Goal: Ask a question

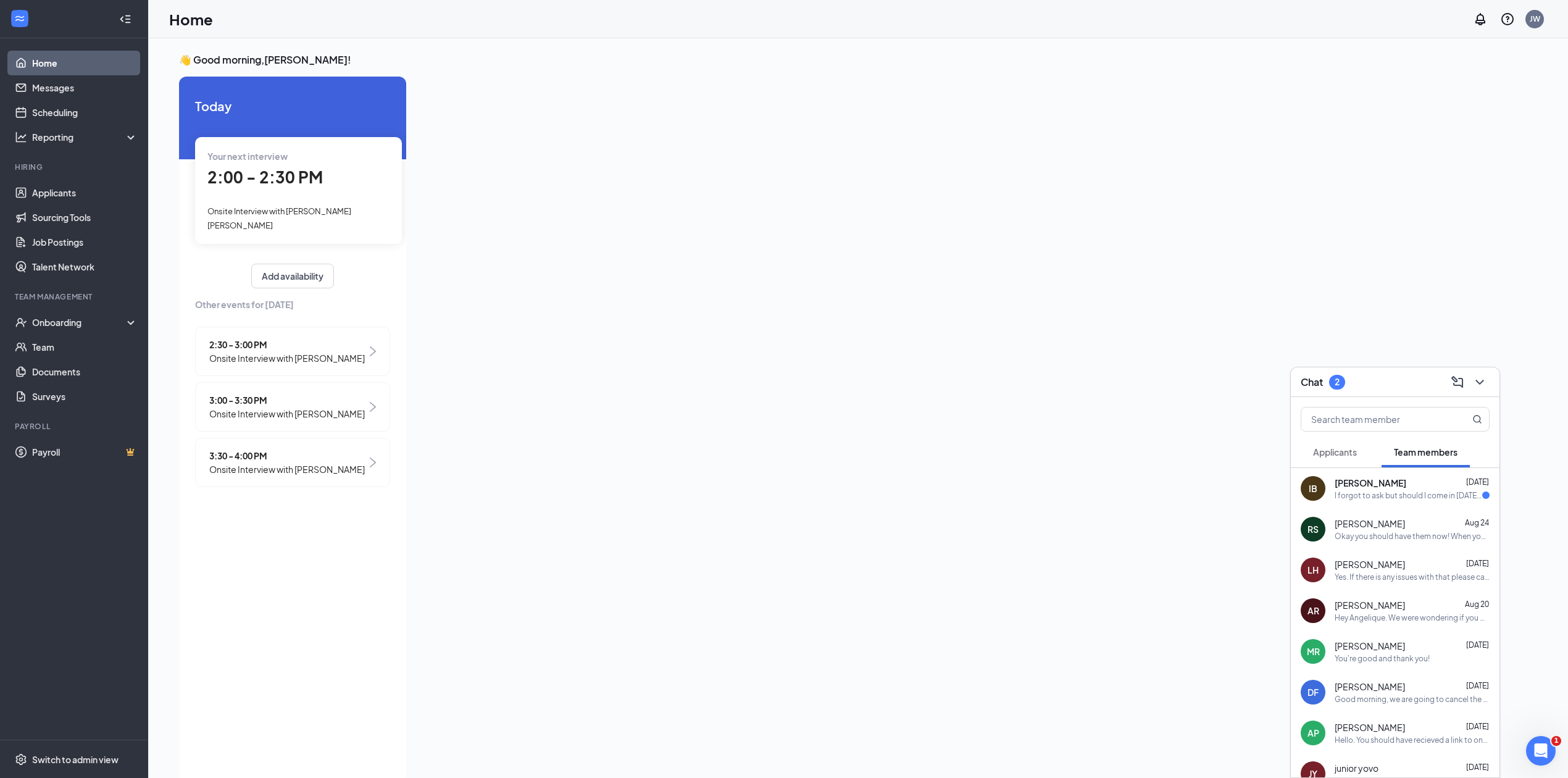
click at [1390, 489] on div "[PERSON_NAME] [DATE] I forgot to ask but should I come in [DATE]?" at bounding box center [1412, 488] width 155 height 24
click at [1187, 751] on textarea at bounding box center [1164, 752] width 173 height 30
click at [318, 186] on span "2:00 - 2:30 PM" at bounding box center [265, 177] width 115 height 21
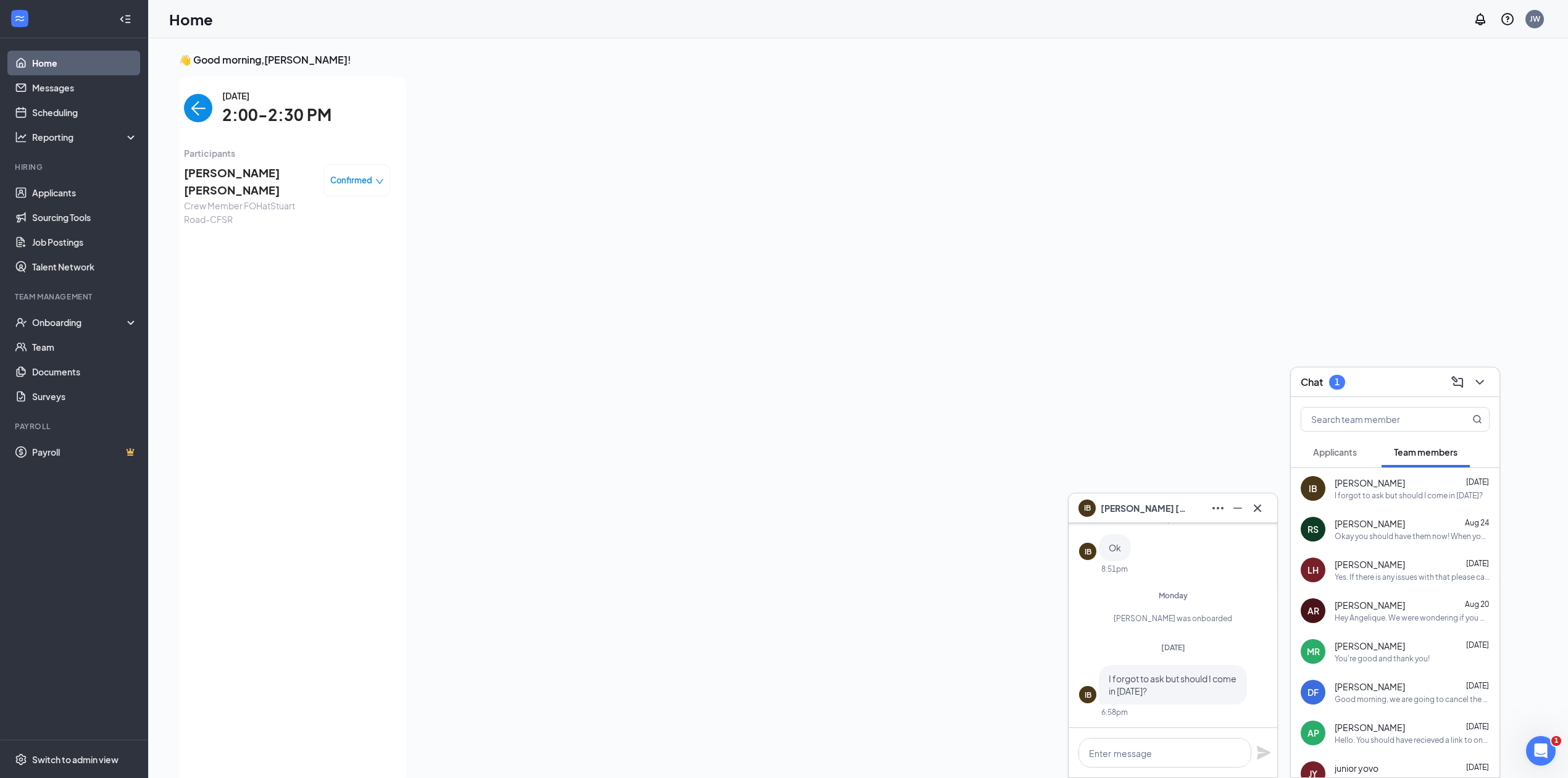
scroll to position [5, 0]
click at [188, 99] on img "back-button" at bounding box center [198, 103] width 28 height 28
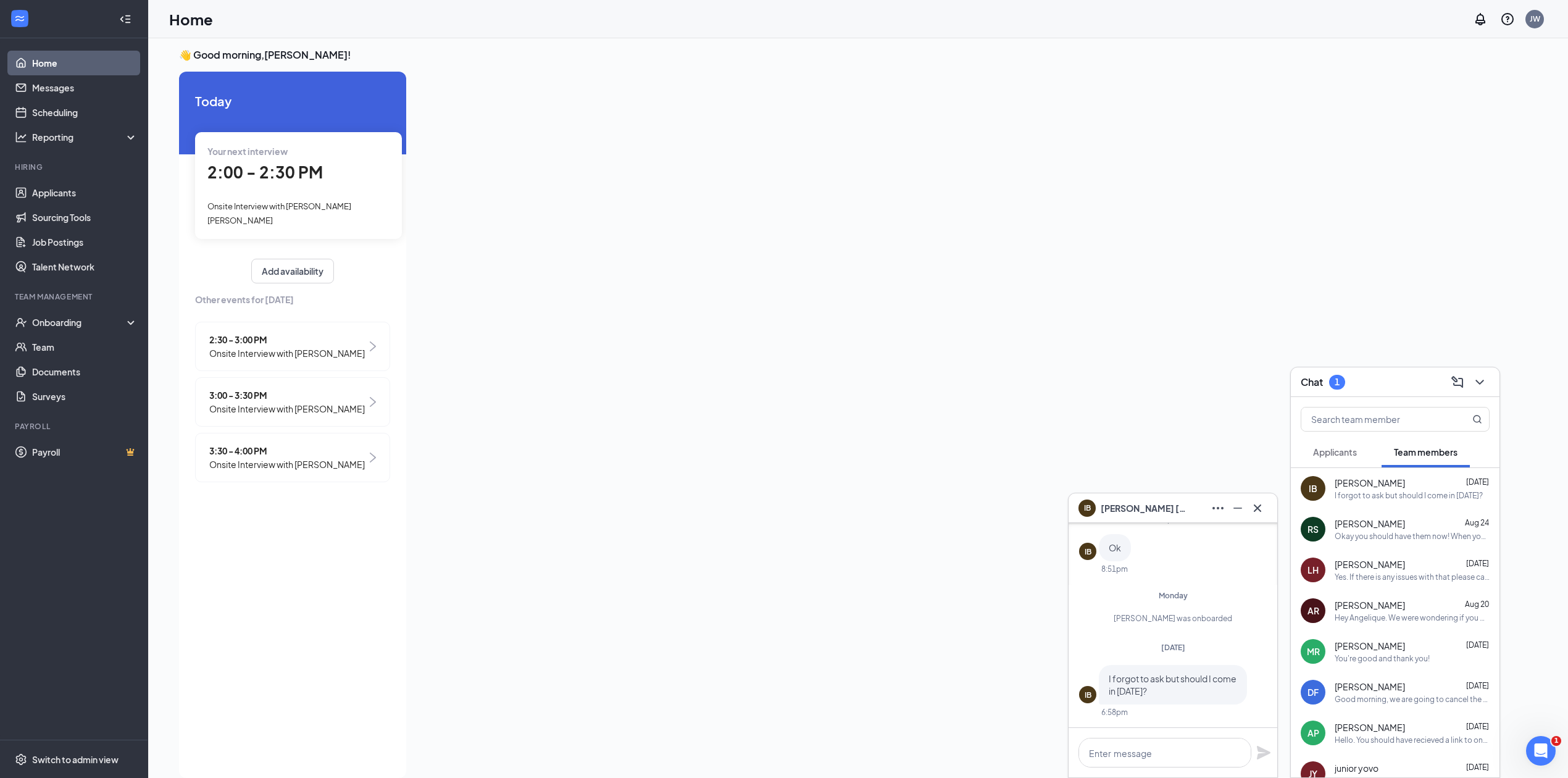
click at [280, 346] on span "Onsite Interview with [PERSON_NAME]" at bounding box center [287, 352] width 156 height 14
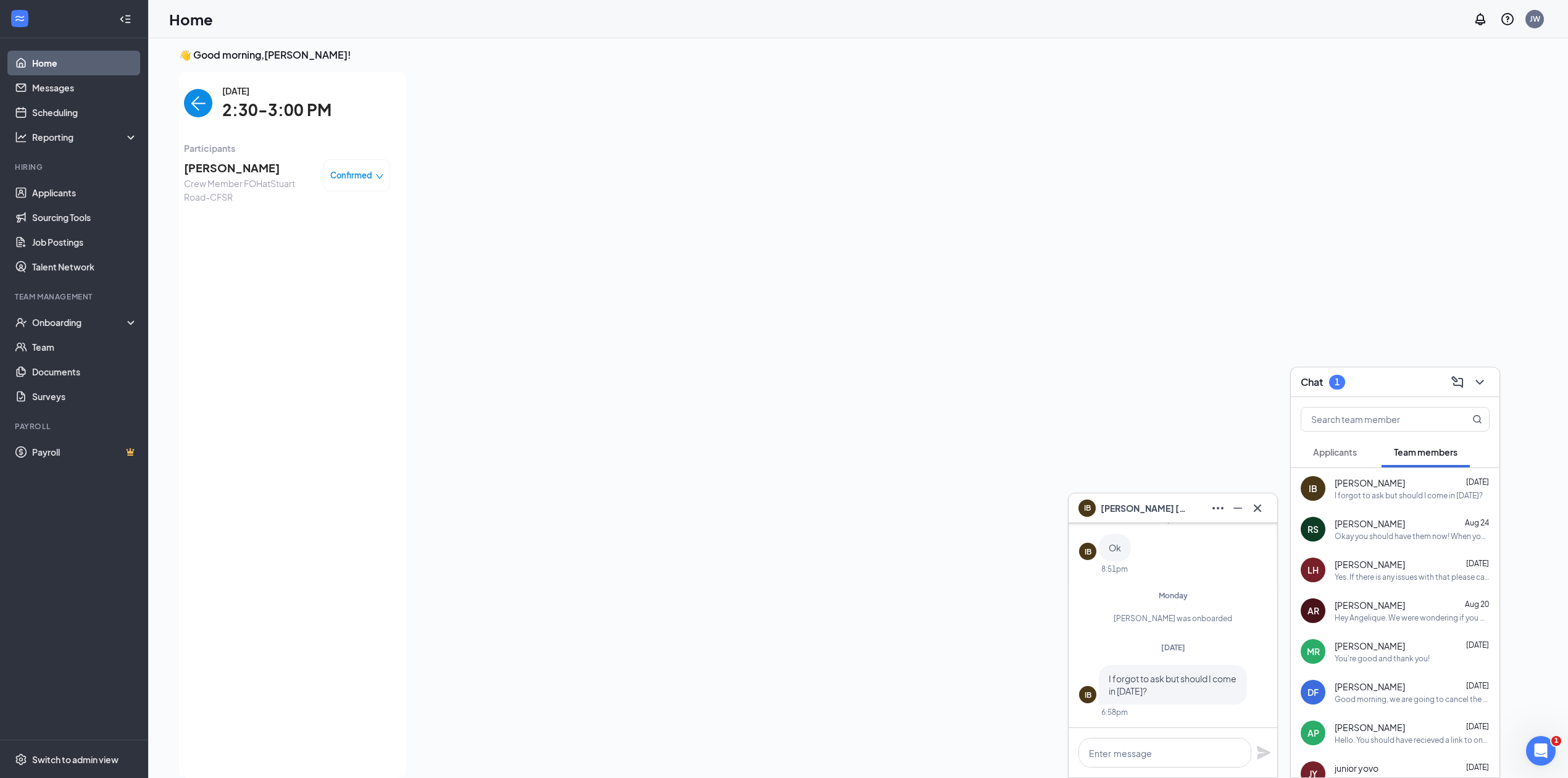
click at [193, 109] on img "back-button" at bounding box center [198, 103] width 28 height 28
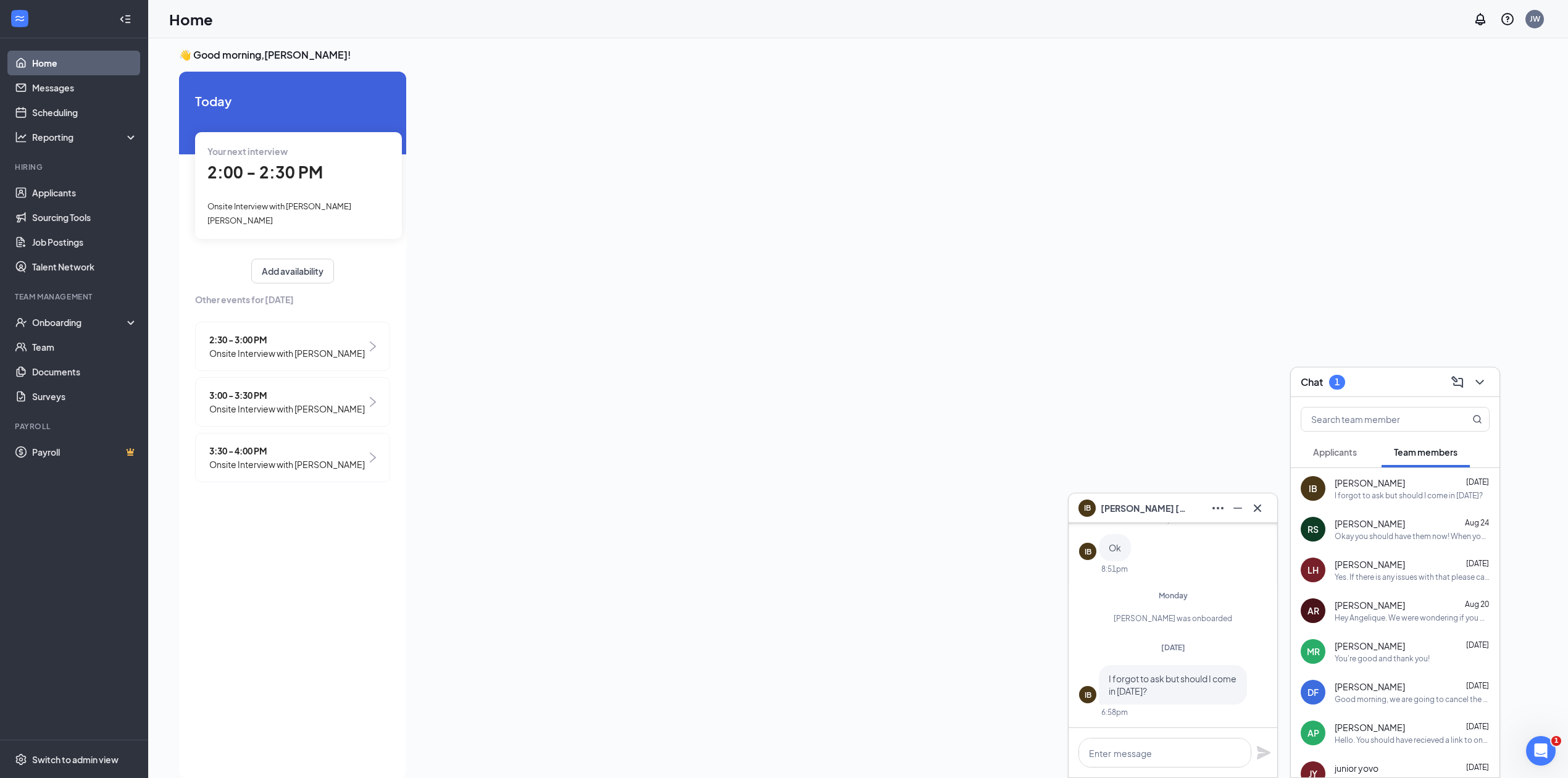
click at [280, 402] on span "Onsite Interview with [PERSON_NAME]" at bounding box center [287, 409] width 156 height 14
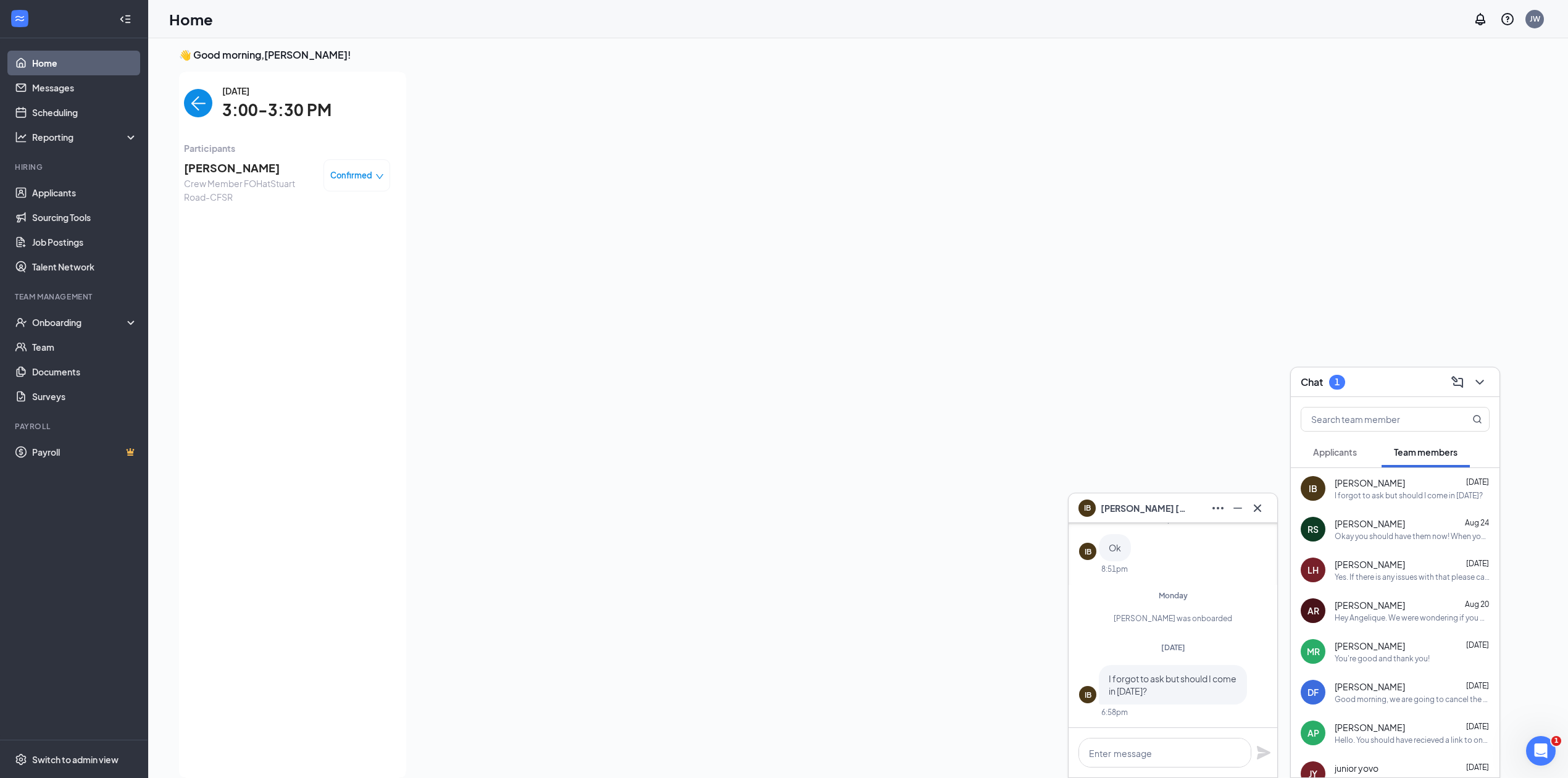
click at [194, 117] on div "[DATE] 3:00-3:30 PM" at bounding box center [287, 103] width 206 height 39
click at [191, 107] on img "back-button" at bounding box center [198, 103] width 28 height 28
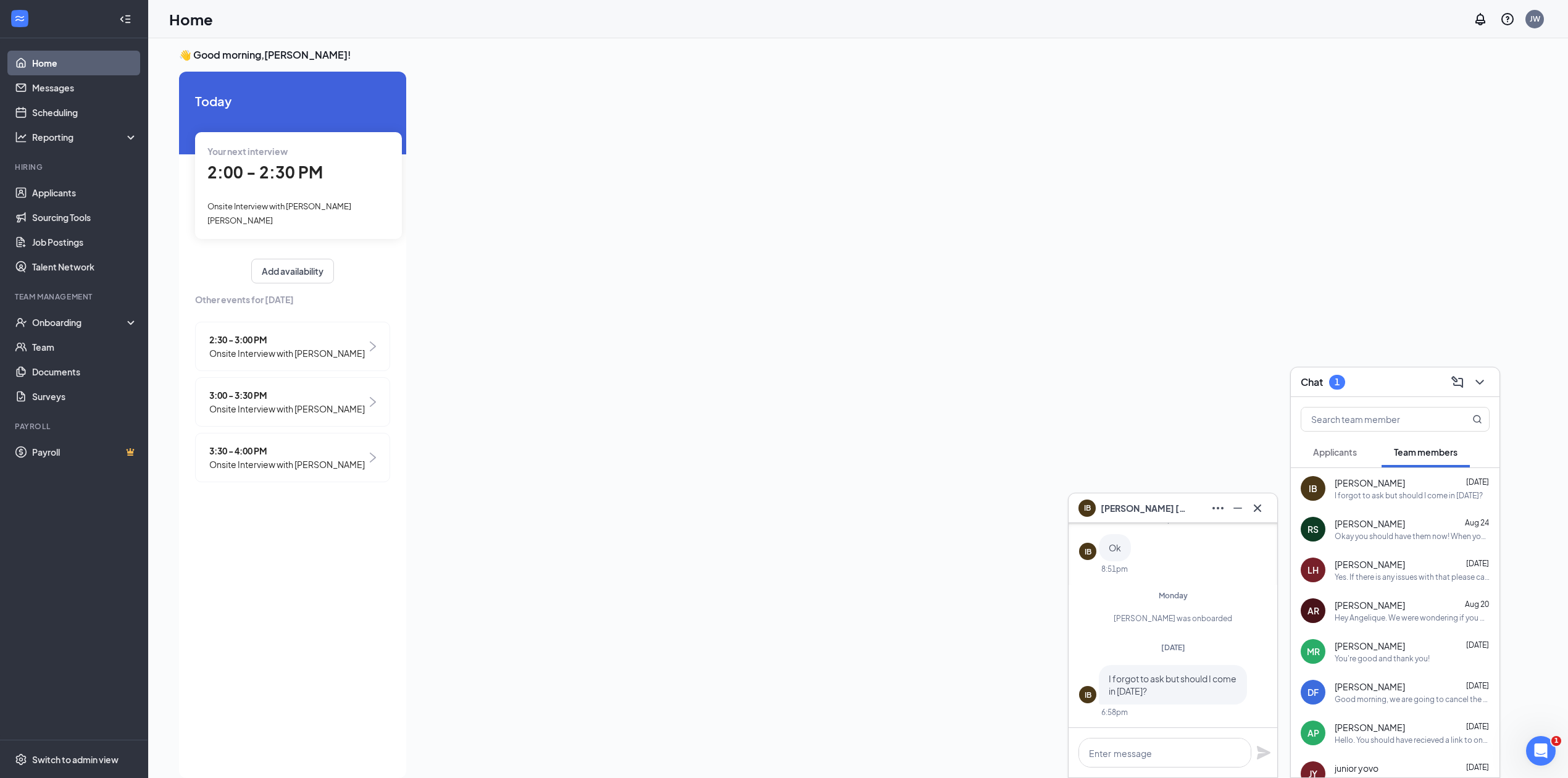
click at [278, 444] on span "3:30 - 4:00 PM" at bounding box center [287, 451] width 156 height 14
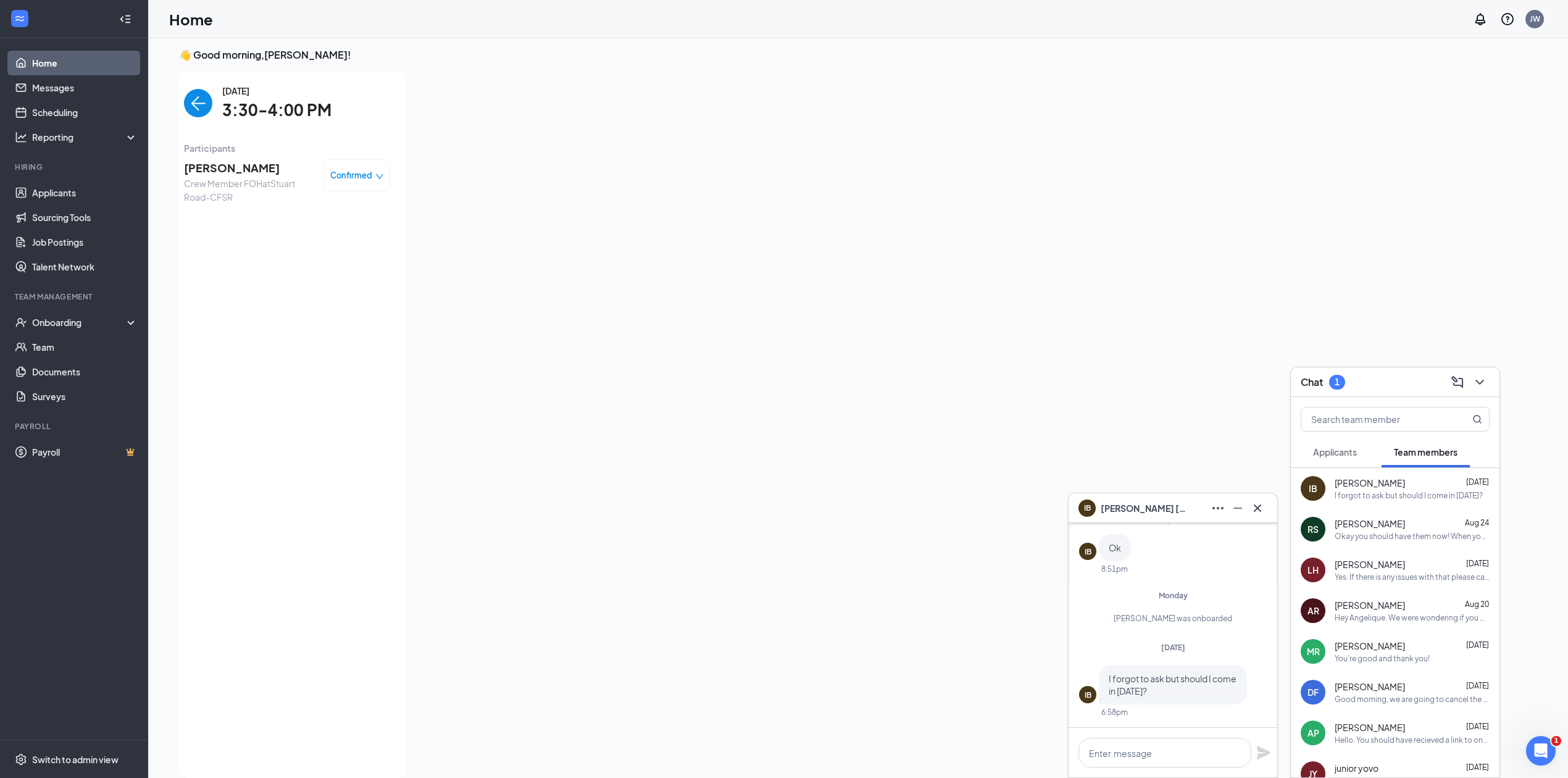
click at [198, 101] on img "back-button" at bounding box center [198, 103] width 28 height 28
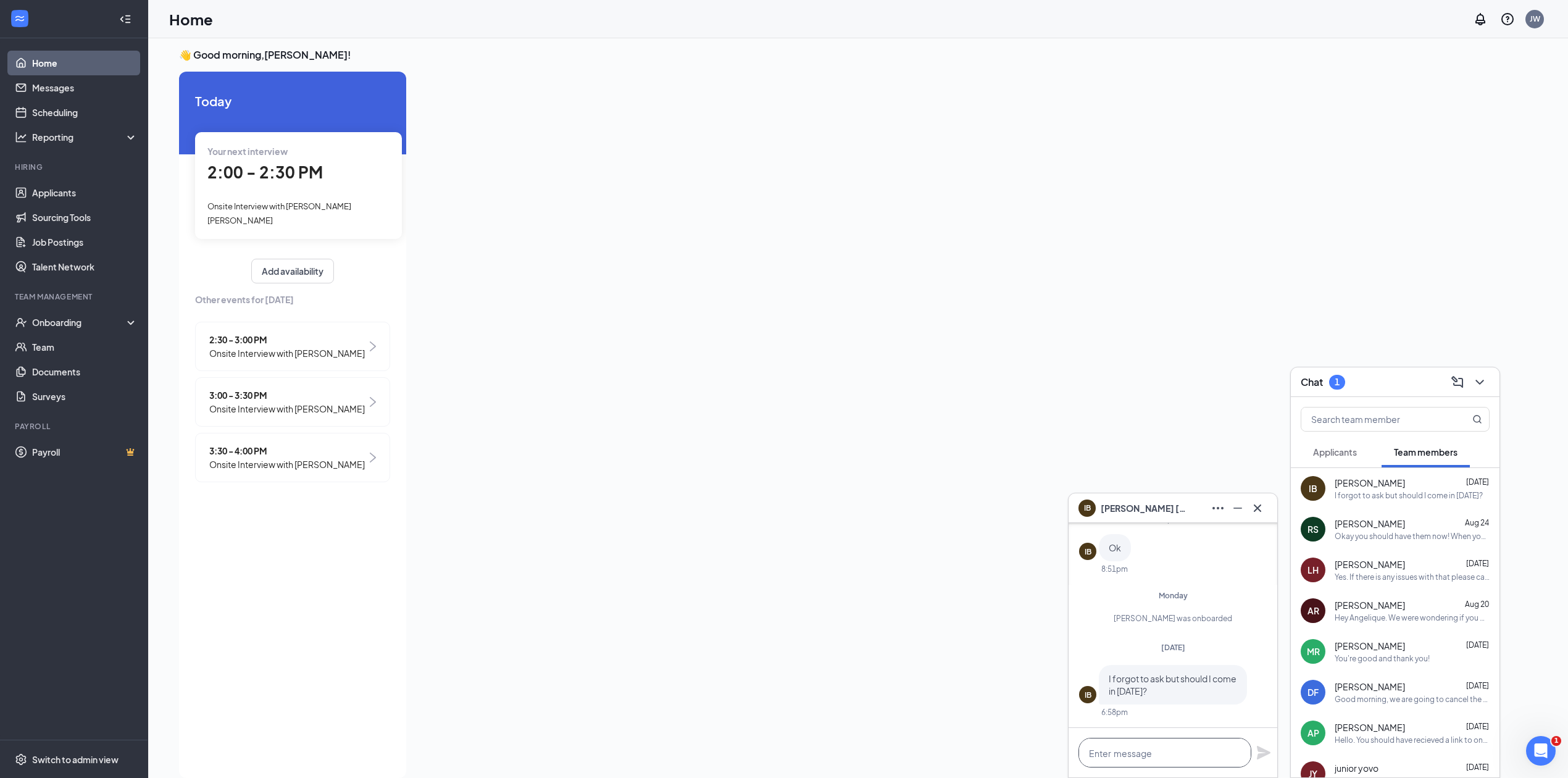
click at [1179, 750] on textarea at bounding box center [1164, 752] width 173 height 30
type textarea "c"
click at [1262, 507] on icon "Cross" at bounding box center [1257, 508] width 15 height 15
